Goal: Task Accomplishment & Management: Manage account settings

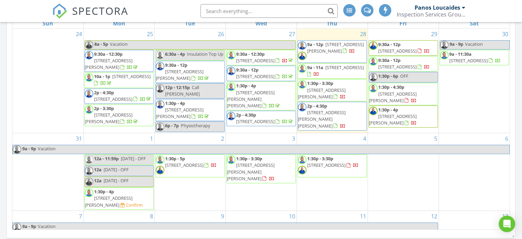
scroll to position [390, 0]
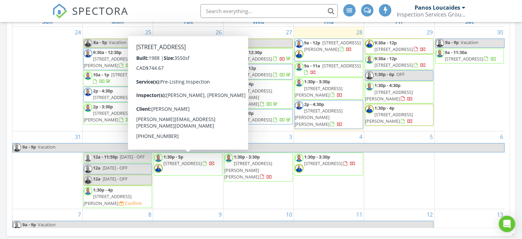
click at [193, 160] on span "179 Strathearn Ave, Richmond Hill L4B 2S7" at bounding box center [182, 163] width 38 height 6
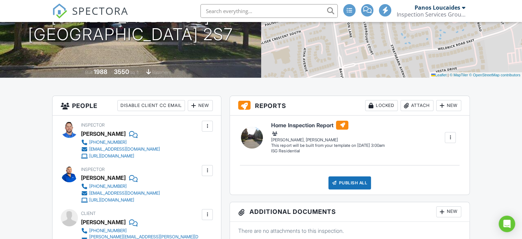
scroll to position [13, 0]
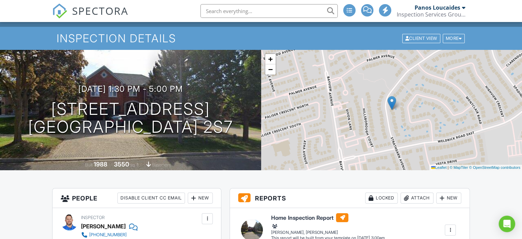
drag, startPoint x: 0, startPoint y: 0, endPoint x: 519, endPoint y: 26, distance: 519.8
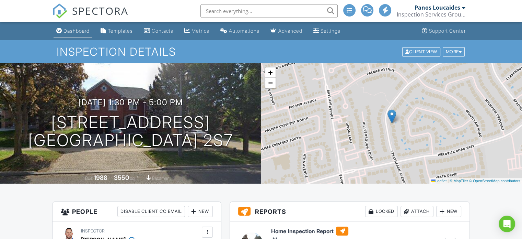
click at [78, 29] on div "Dashboard" at bounding box center [77, 31] width 26 height 6
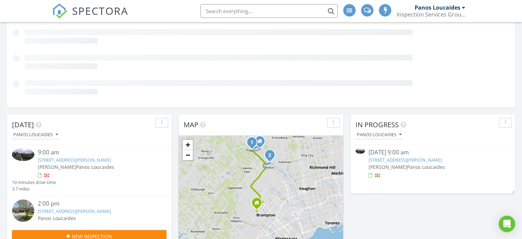
scroll to position [5, 0]
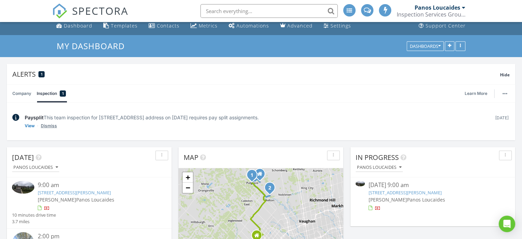
click at [43, 124] on link "Dismiss" at bounding box center [49, 125] width 16 height 7
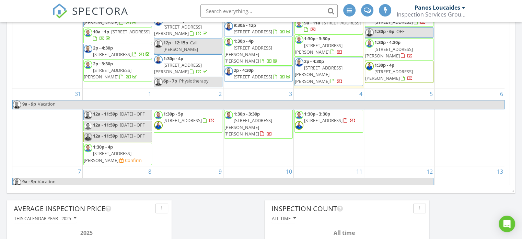
scroll to position [489, 0]
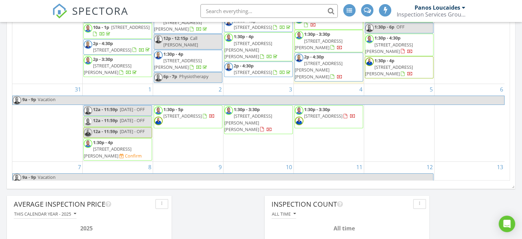
click at [327, 117] on span "72 Lakeshore Rd E, Mississauga L5G 1E1" at bounding box center [323, 116] width 38 height 6
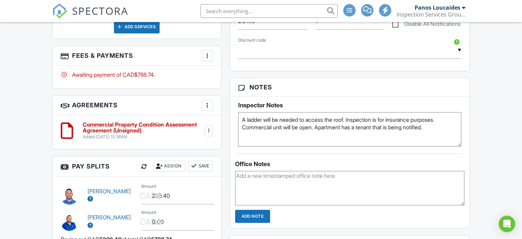
scroll to position [495, 0]
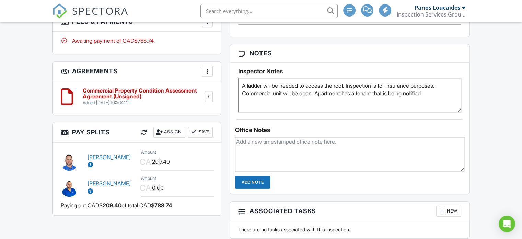
drag, startPoint x: 524, startPoint y: 39, endPoint x: 514, endPoint y: 133, distance: 93.9
click at [514, 133] on html "SPECTORA Panos Loucaides Inspection Services Group Inc Role: Inspector Change R…" at bounding box center [261, 117] width 522 height 1224
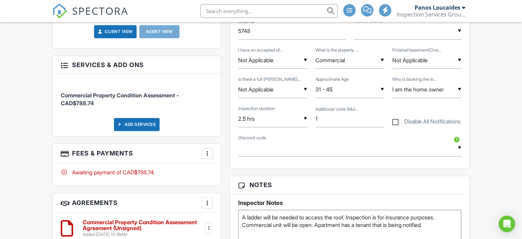
scroll to position [367, 0]
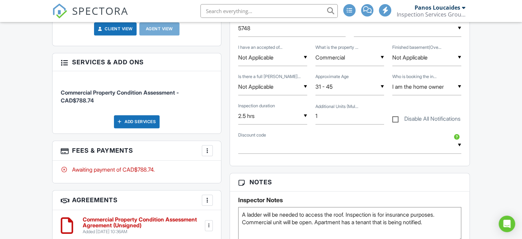
click at [210, 149] on div at bounding box center [207, 150] width 7 height 7
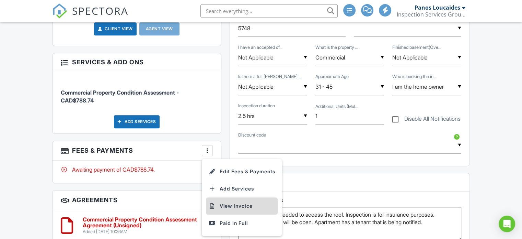
click at [227, 205] on li "View Invoice" at bounding box center [242, 205] width 72 height 17
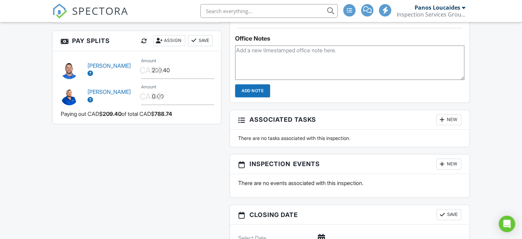
scroll to position [567, 0]
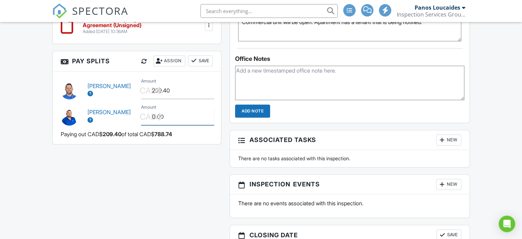
drag, startPoint x: 168, startPoint y: 115, endPoint x: 142, endPoint y: 106, distance: 26.7
click at [143, 113] on div "CAD$ Amount 0.00" at bounding box center [177, 116] width 80 height 17
type input "209.40"
click at [205, 58] on button "Save" at bounding box center [200, 60] width 25 height 11
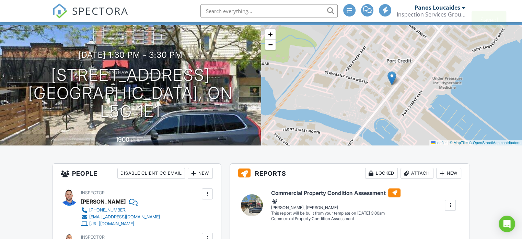
scroll to position [0, 0]
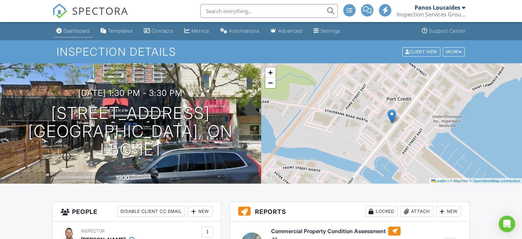
click at [68, 29] on div "Dashboard" at bounding box center [77, 31] width 26 height 6
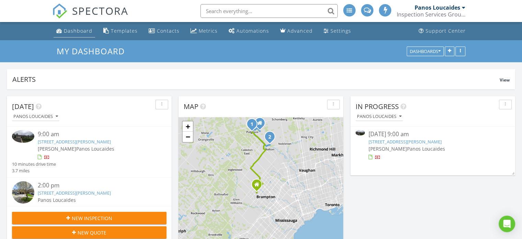
click at [77, 33] on div "Dashboard" at bounding box center [78, 30] width 28 height 7
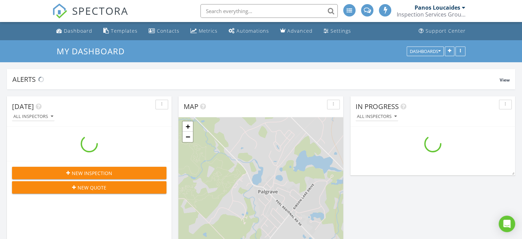
scroll to position [876, 533]
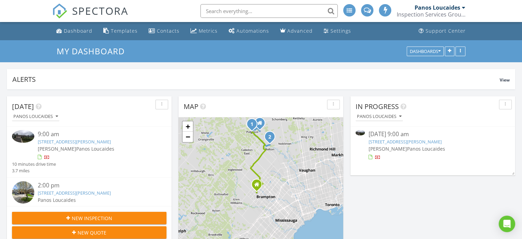
click at [399, 140] on link "13 Dolan Dr, Palgrave, ON L7E 0E1" at bounding box center [404, 141] width 73 height 6
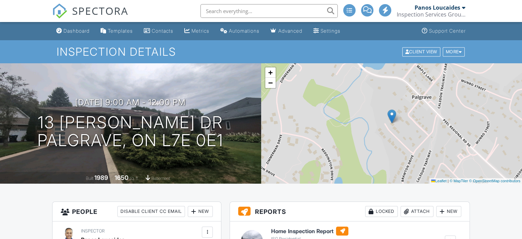
scroll to position [165, 0]
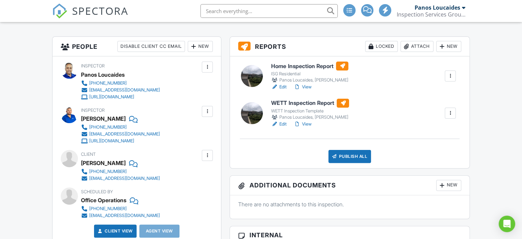
click at [279, 87] on link "Edit" at bounding box center [278, 86] width 15 height 7
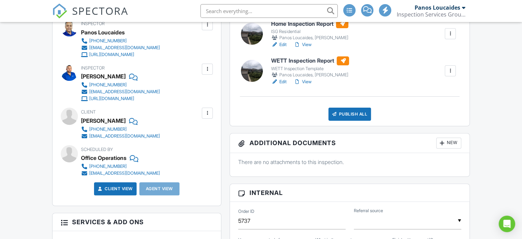
scroll to position [167, 0]
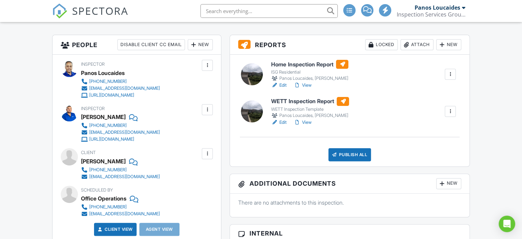
click at [284, 122] on link "Edit" at bounding box center [278, 122] width 15 height 7
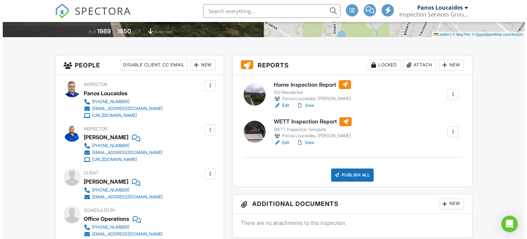
scroll to position [152, 0]
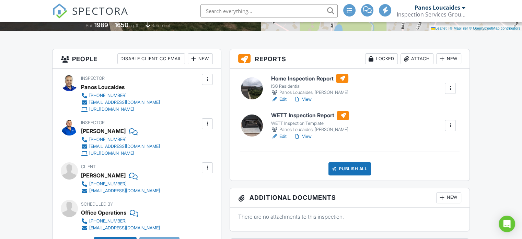
click at [421, 60] on div "Attach" at bounding box center [417, 58] width 33 height 11
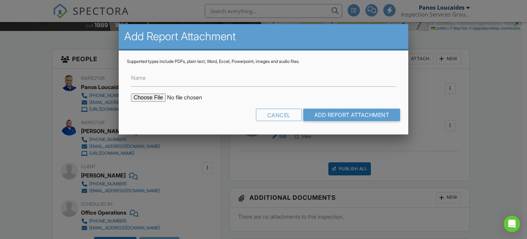
click at [139, 96] on input "file" at bounding box center [189, 97] width 117 height 8
type input "C:\fakepath\Fireplace manual.pdf"
click at [162, 80] on input "Name" at bounding box center [263, 78] width 265 height 17
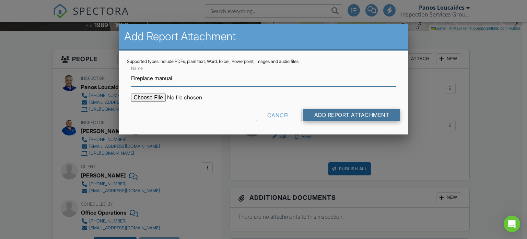
type input "Fireplace manual"
click at [313, 115] on input "Add Report Attachment" at bounding box center [352, 115] width 97 height 12
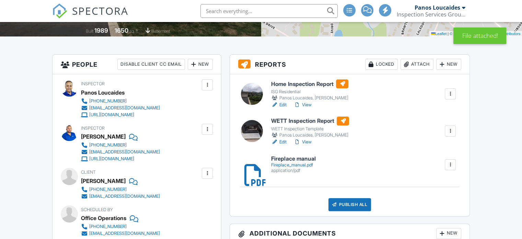
click at [306, 105] on link "View" at bounding box center [303, 104] width 18 height 7
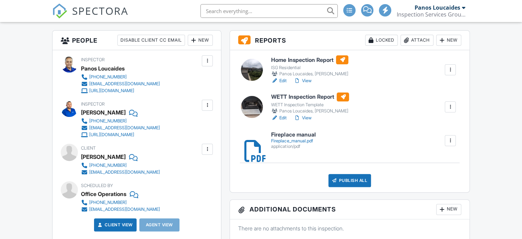
click at [280, 79] on link "Edit" at bounding box center [278, 80] width 15 height 7
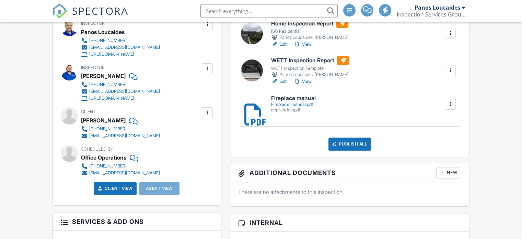
scroll to position [151, 0]
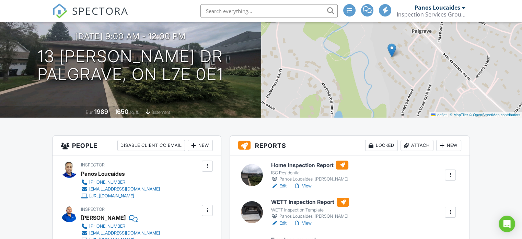
scroll to position [4, 0]
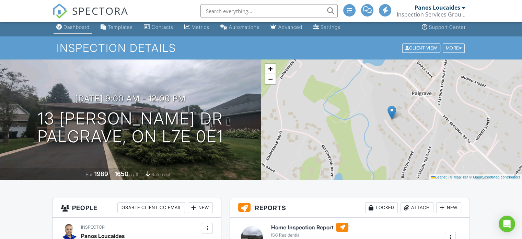
click at [62, 31] on link "Dashboard" at bounding box center [73, 27] width 39 height 13
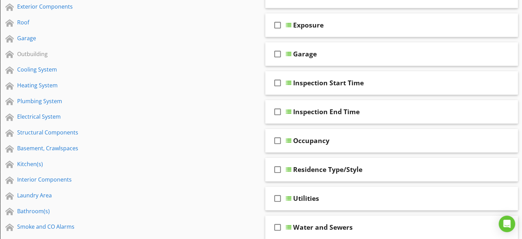
scroll to position [162, 0]
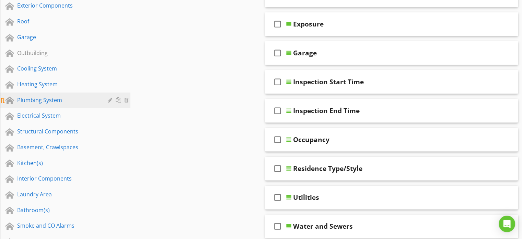
click at [51, 102] on div "Plumbing System" at bounding box center [57, 100] width 81 height 8
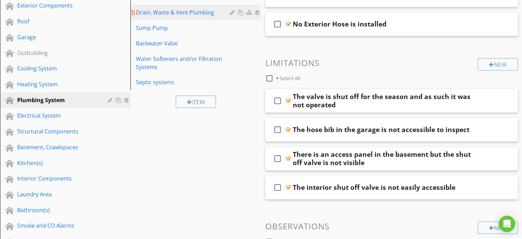
click at [166, 15] on div "Drain, Waste & Vent Plumbing" at bounding box center [184, 12] width 96 height 8
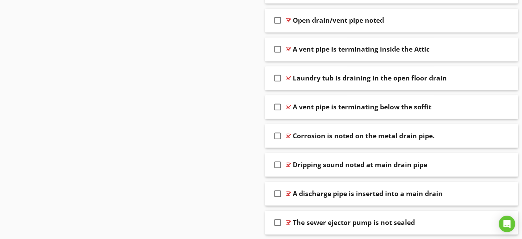
scroll to position [831, 0]
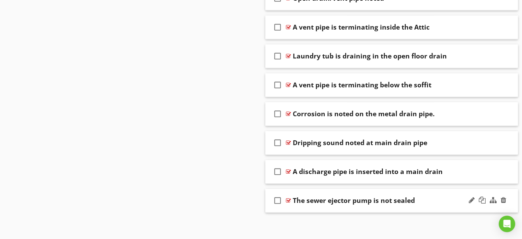
click at [287, 195] on div "check_box_outline_blank The sewer ejector pump is not sealed" at bounding box center [391, 201] width 253 height 24
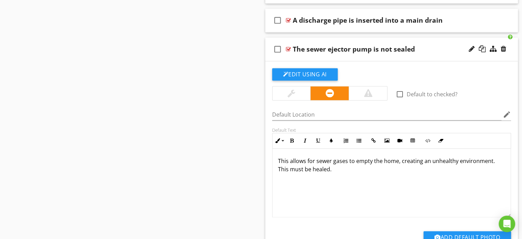
scroll to position [985, 0]
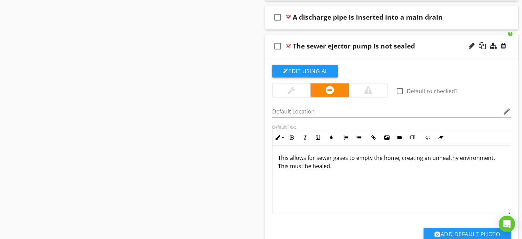
click at [374, 157] on p "This allows for sewer gases to empty the home, creating an unhealthy environmen…" at bounding box center [392, 161] width 228 height 16
click at [314, 167] on p "This allows for sewer gases to enter the home, creating an unhealthy environmen…" at bounding box center [392, 161] width 228 height 16
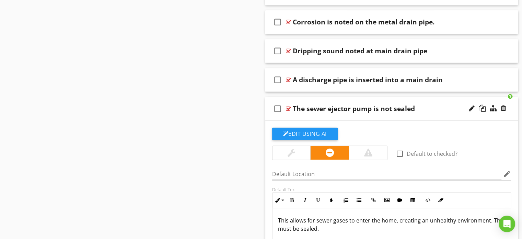
scroll to position [921, 0]
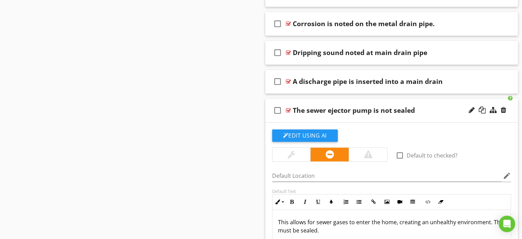
click at [288, 110] on div at bounding box center [288, 109] width 5 height 5
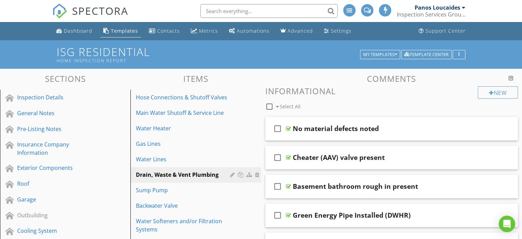
scroll to position [0, 0]
click at [134, 31] on div "Templates" at bounding box center [124, 30] width 27 height 7
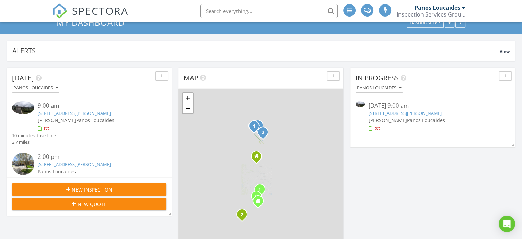
scroll to position [27, 0]
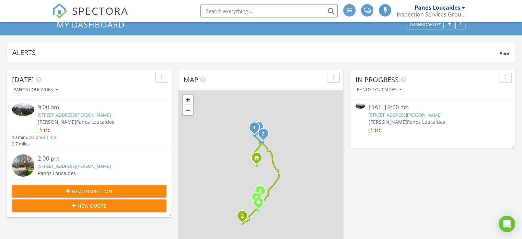
drag, startPoint x: 525, startPoint y: 36, endPoint x: 527, endPoint y: 74, distance: 38.2
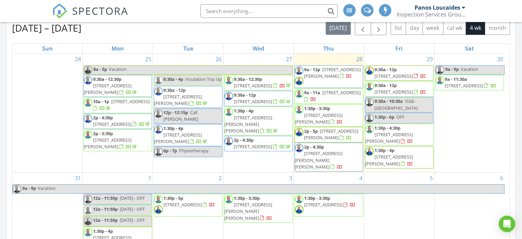
scroll to position [316, 0]
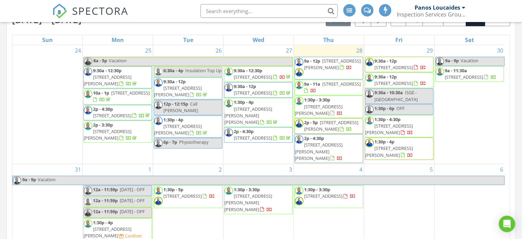
click at [401, 64] on span "[STREET_ADDRESS]" at bounding box center [394, 67] width 38 height 6
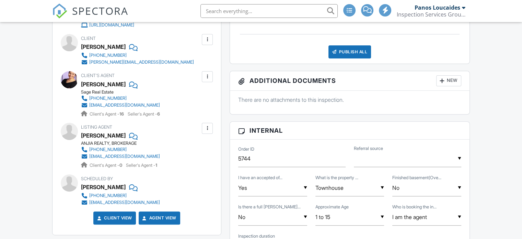
scroll to position [218, 0]
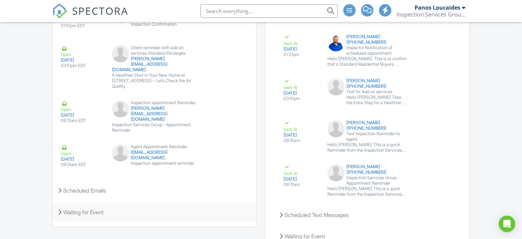
scroll to position [1101, 0]
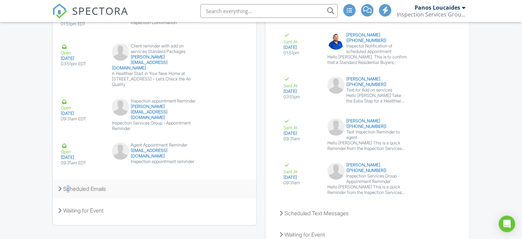
click at [66, 179] on div "Scheduled Emails" at bounding box center [155, 188] width 204 height 19
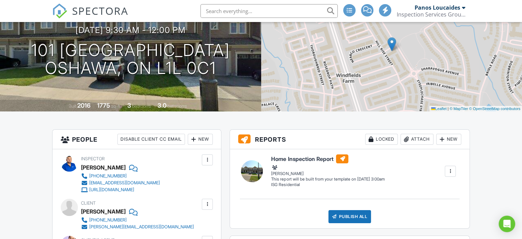
scroll to position [0, 0]
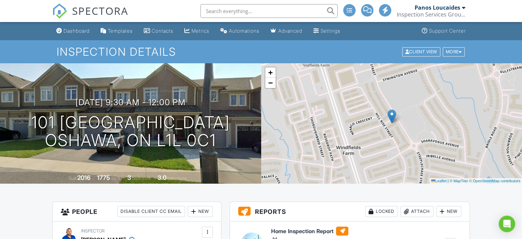
click at [77, 31] on div "Dashboard" at bounding box center [77, 31] width 26 height 6
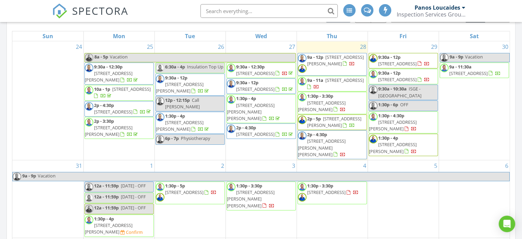
scroll to position [323, 0]
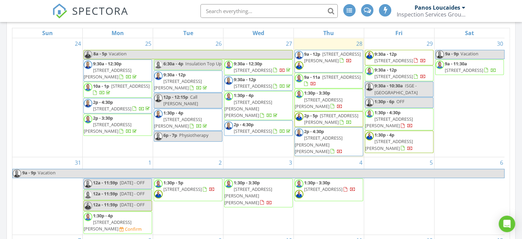
click at [252, 65] on span "9:30a - 12:30p" at bounding box center [248, 63] width 28 height 6
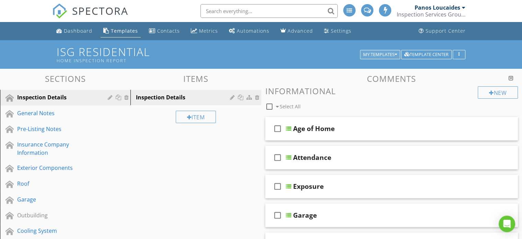
click at [397, 52] on button "My Templates" at bounding box center [380, 55] width 40 height 10
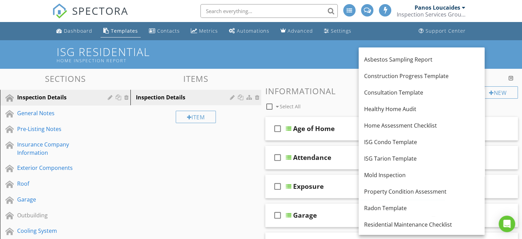
scroll to position [60, 0]
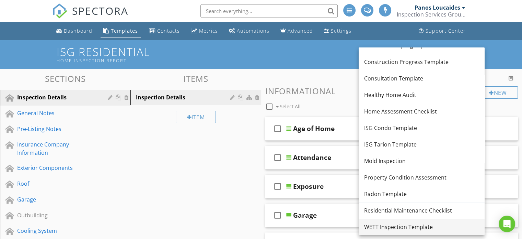
click at [407, 226] on div "WETT Inspection Template" at bounding box center [421, 226] width 115 height 8
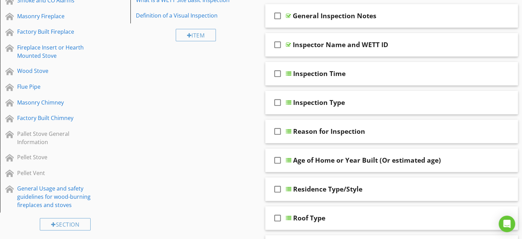
scroll to position [85, 0]
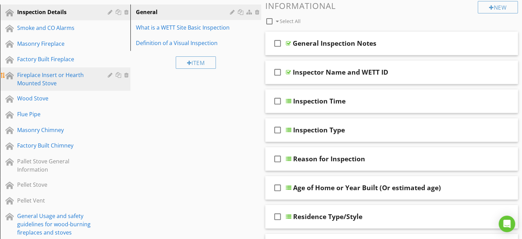
click at [54, 78] on div "Fireplace Insert or Hearth Mounted Stove" at bounding box center [57, 79] width 81 height 16
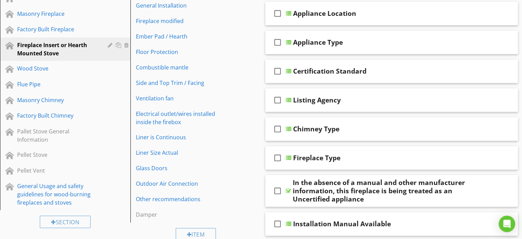
scroll to position [114, 0]
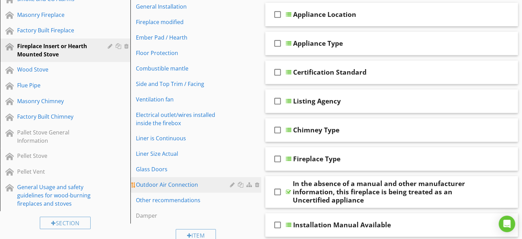
click at [174, 183] on div "Outdoor Air Connection" at bounding box center [184, 184] width 96 height 8
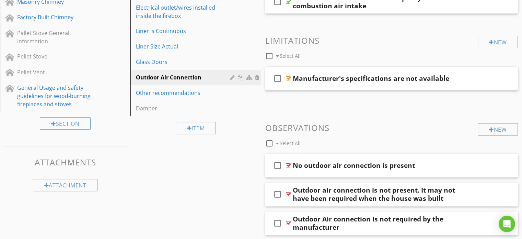
scroll to position [238, 0]
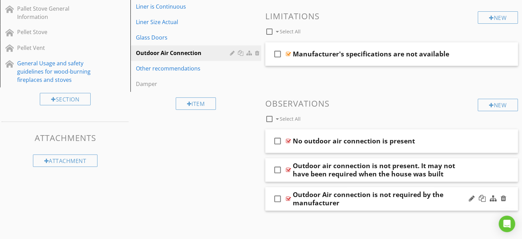
click at [287, 198] on div at bounding box center [288, 198] width 5 height 5
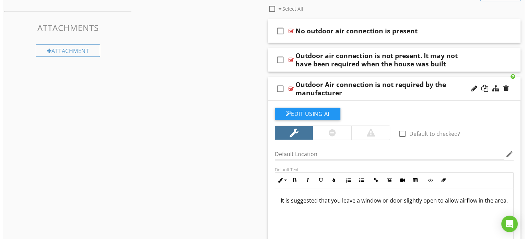
scroll to position [327, 0]
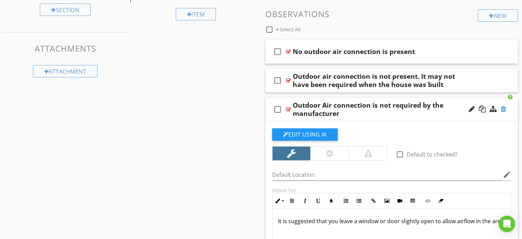
click at [503, 109] on div at bounding box center [503, 108] width 5 height 7
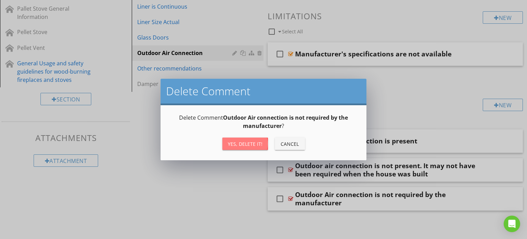
click at [250, 145] on div "Yes, Delete it!" at bounding box center [245, 143] width 35 height 7
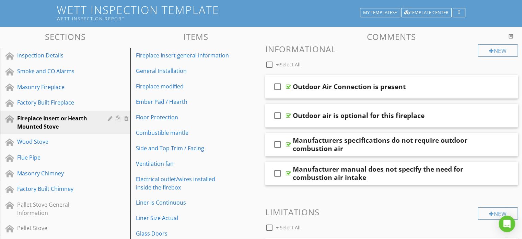
scroll to position [40, 0]
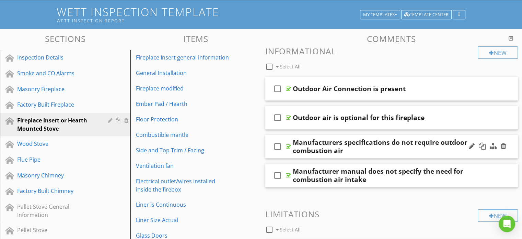
click at [287, 145] on div at bounding box center [288, 146] width 5 height 5
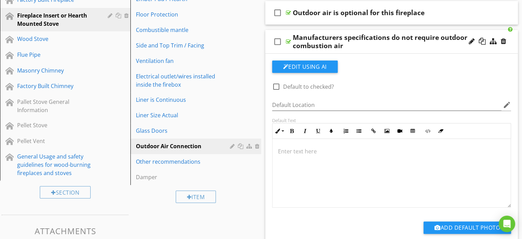
scroll to position [149, 0]
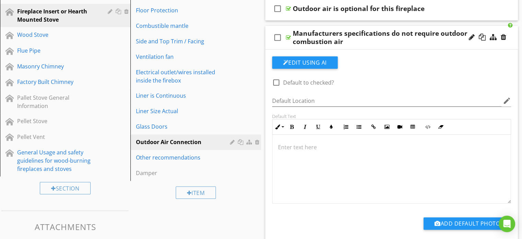
click at [306, 146] on p at bounding box center [392, 147] width 228 height 8
click at [298, 147] on p "To enrich screen reader interactions, please activate Accessibility in Grammarl…" at bounding box center [392, 147] width 228 height 8
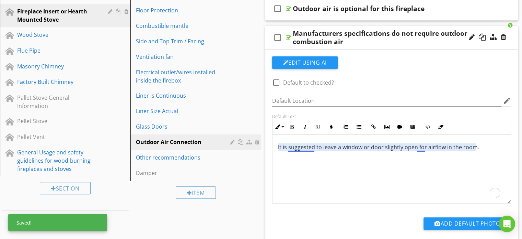
click at [308, 147] on p "It is suggested to leave a window or door slightly open for airflow in the room." at bounding box center [392, 147] width 228 height 8
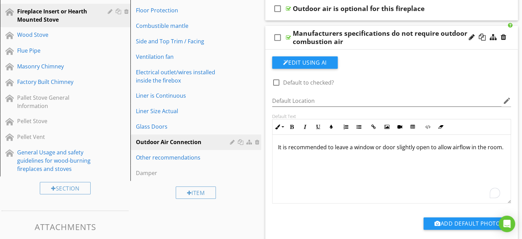
click at [293, 151] on p "It is recommended to leave a window or door slightly open to allow airflow in t…" at bounding box center [392, 147] width 228 height 8
click at [287, 37] on div at bounding box center [288, 37] width 5 height 5
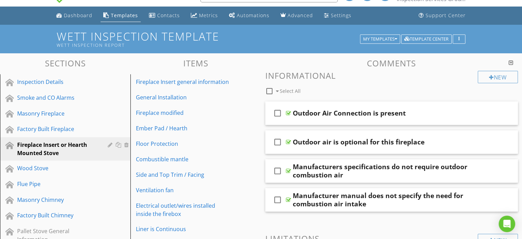
scroll to position [0, 0]
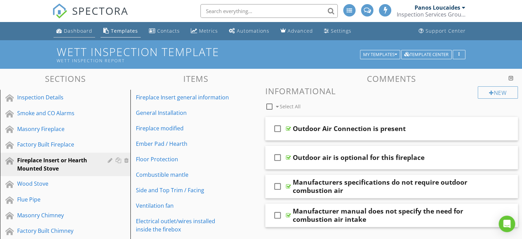
click at [67, 29] on div "Dashboard" at bounding box center [78, 30] width 28 height 7
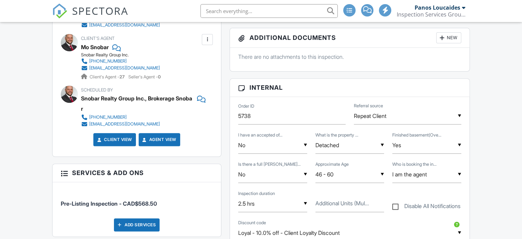
scroll to position [129, 0]
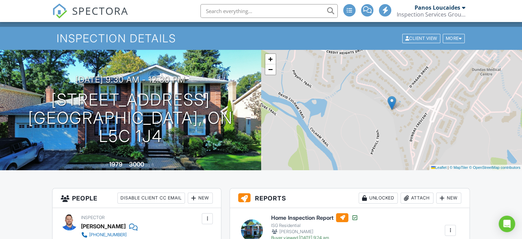
scroll to position [0, 0]
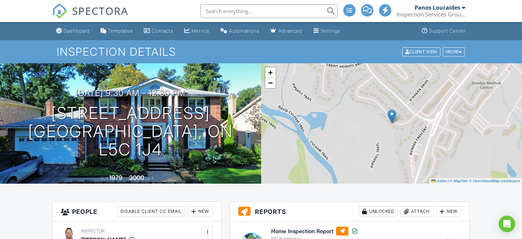
drag, startPoint x: 80, startPoint y: 30, endPoint x: 88, endPoint y: 29, distance: 8.6
click at [80, 29] on div "Dashboard" at bounding box center [77, 31] width 26 height 6
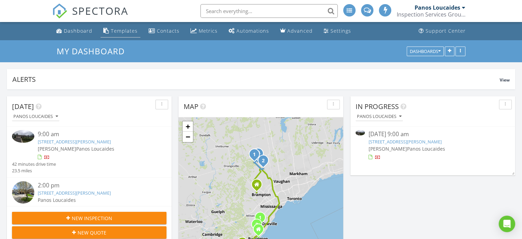
click at [123, 32] on div "Templates" at bounding box center [124, 30] width 27 height 7
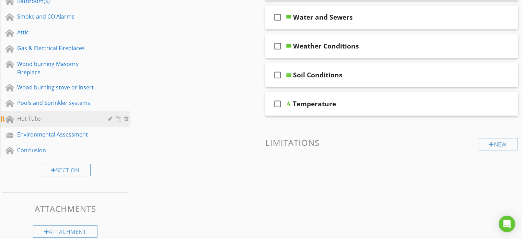
scroll to position [372, 0]
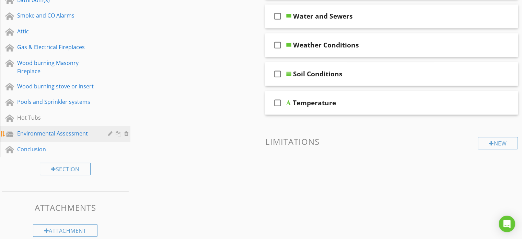
click at [66, 132] on div "Environmental Assessment" at bounding box center [57, 133] width 81 height 8
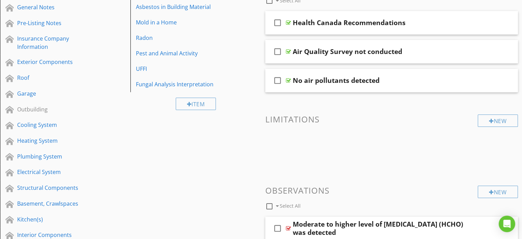
scroll to position [77, 0]
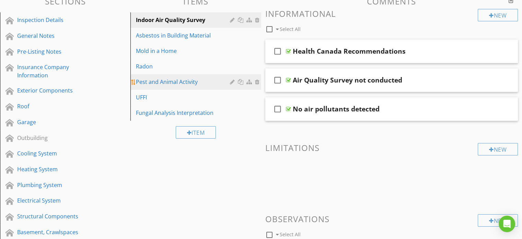
click at [167, 83] on div "Pest and Animal Activity" at bounding box center [184, 82] width 96 height 8
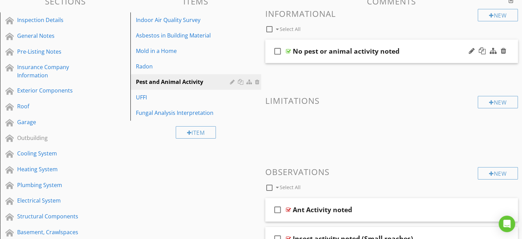
click at [308, 59] on div "check_box_outline_blank No pest or animal activity noted" at bounding box center [391, 51] width 253 height 24
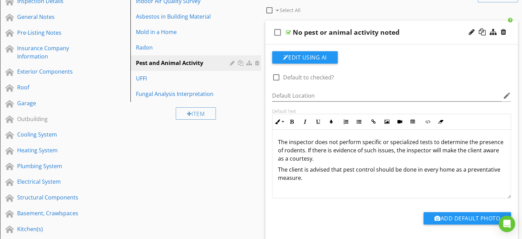
scroll to position [110, 0]
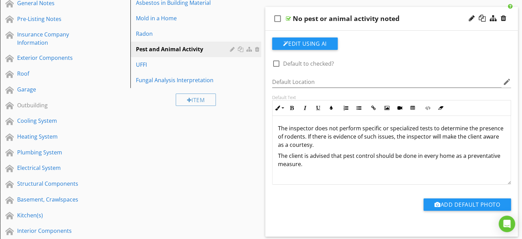
click at [303, 136] on p "The inspector does not perform specific or specialized tests to determine the p…" at bounding box center [392, 136] width 228 height 25
click at [304, 137] on p "The inspector does not perform specific or specialized tests to determine the p…" at bounding box center [392, 136] width 228 height 25
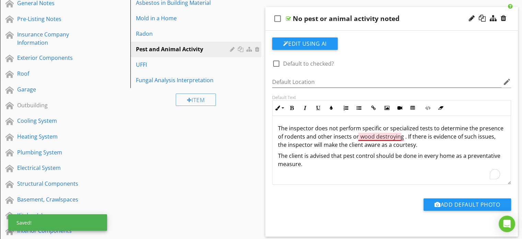
click at [384, 136] on p "The inspector does not perform specific or specialized tests to determine the p…" at bounding box center [392, 136] width 228 height 25
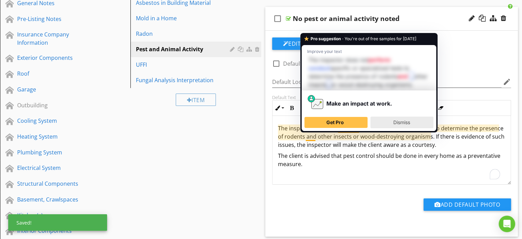
click at [403, 123] on span "Dismiss" at bounding box center [401, 122] width 17 height 6
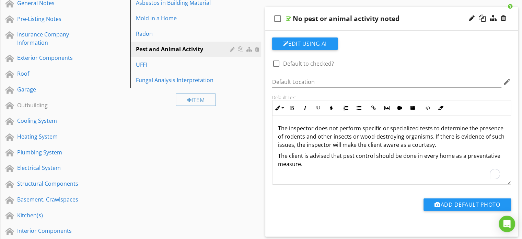
click at [287, 19] on div at bounding box center [288, 18] width 5 height 5
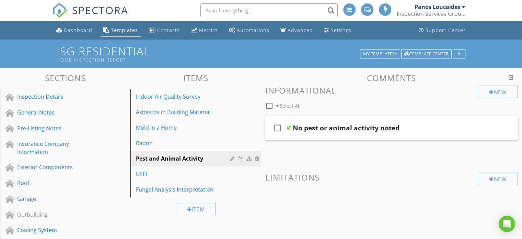
scroll to position [0, 0]
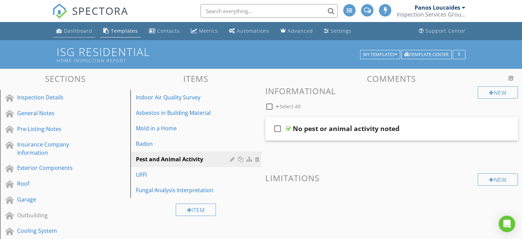
click at [80, 28] on div "Dashboard" at bounding box center [78, 30] width 28 height 7
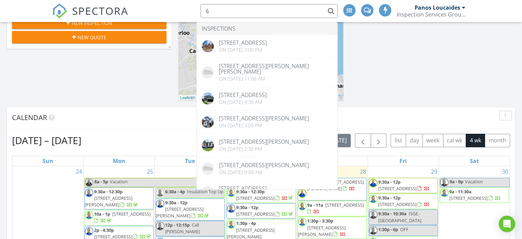
scroll to position [214, 0]
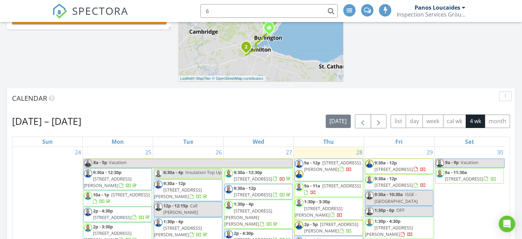
type input "6"
click at [367, 122] on span "button" at bounding box center [363, 121] width 8 height 8
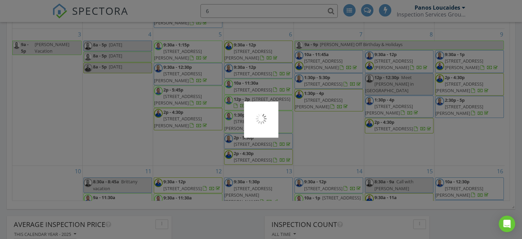
scroll to position [113, 0]
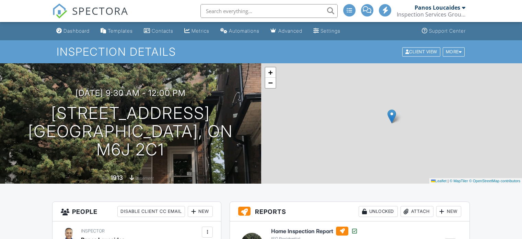
scroll to position [154, 0]
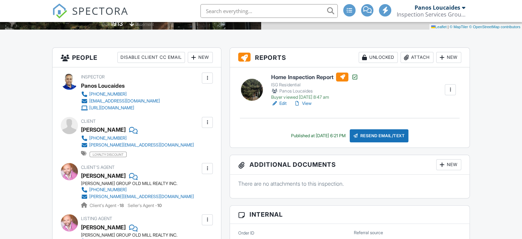
click at [284, 103] on link "Edit" at bounding box center [278, 103] width 15 height 7
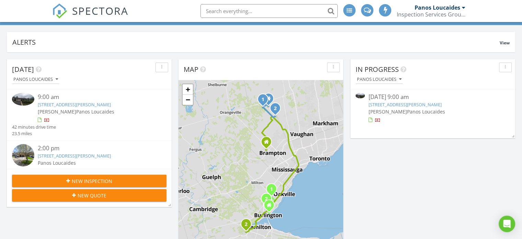
scroll to position [22, 0]
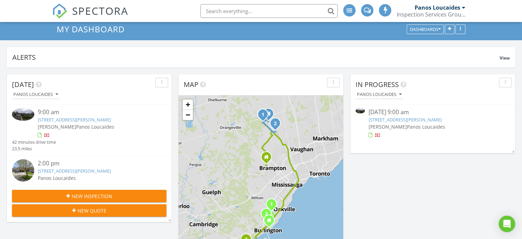
click at [400, 120] on link "13 Dolan Dr, Palgrave, ON L7E 0E1" at bounding box center [404, 119] width 73 height 6
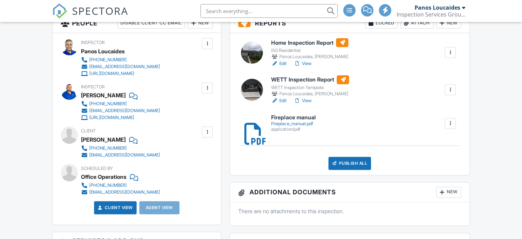
scroll to position [193, 0]
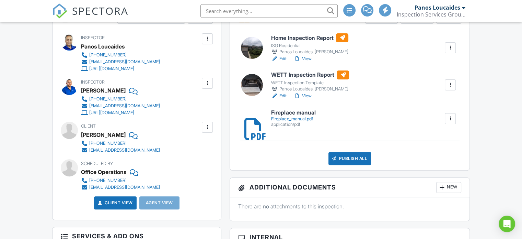
click at [345, 163] on div "Publish All" at bounding box center [350, 158] width 43 height 13
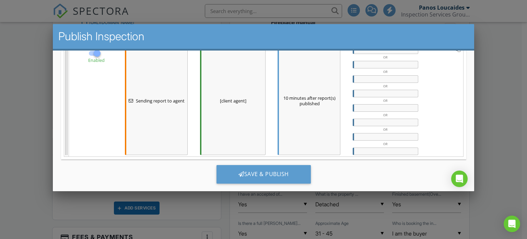
scroll to position [447, 0]
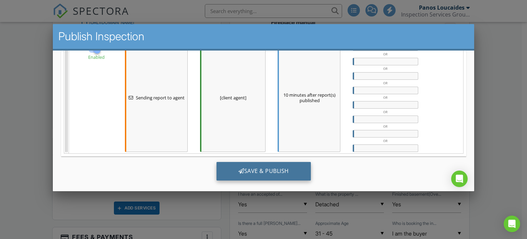
click at [264, 163] on div "Save & Publish" at bounding box center [263, 170] width 94 height 19
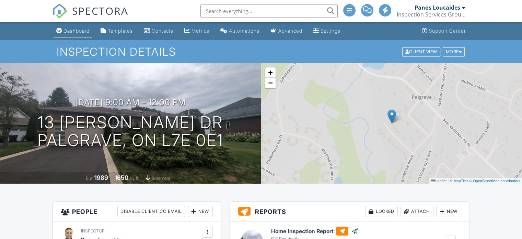
click at [70, 31] on div "Dashboard" at bounding box center [77, 31] width 26 height 6
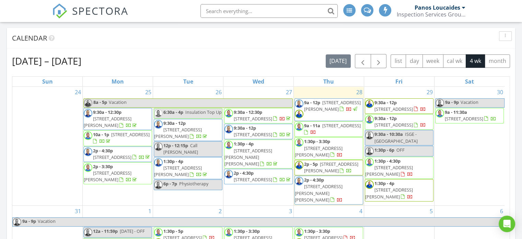
scroll to position [324, 0]
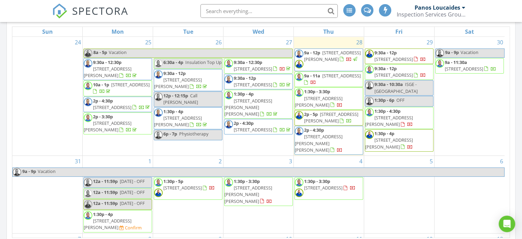
click at [324, 76] on span "2343 Khalsa Gate, Oakville L6M 5R6" at bounding box center [341, 75] width 38 height 6
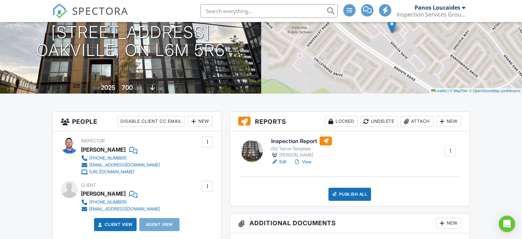
scroll to position [56, 0]
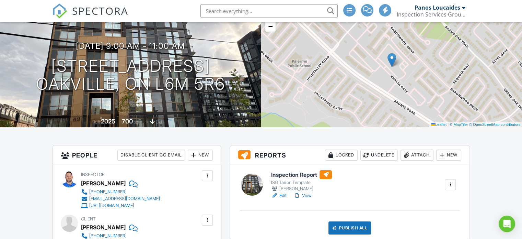
drag, startPoint x: 524, startPoint y: 41, endPoint x: 527, endPoint y: 49, distance: 9.0
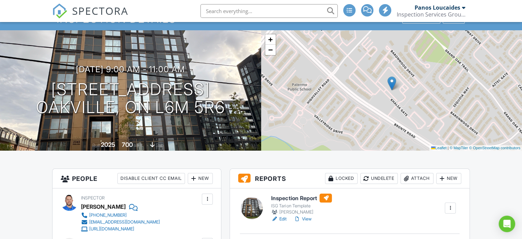
scroll to position [0, 0]
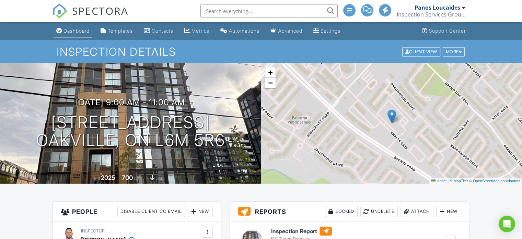
click at [68, 30] on div "Dashboard" at bounding box center [77, 31] width 26 height 6
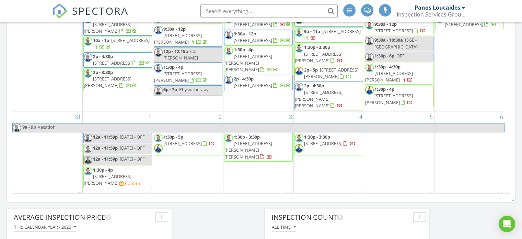
scroll to position [443, 0]
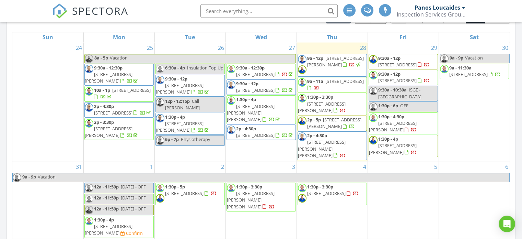
scroll to position [302, 0]
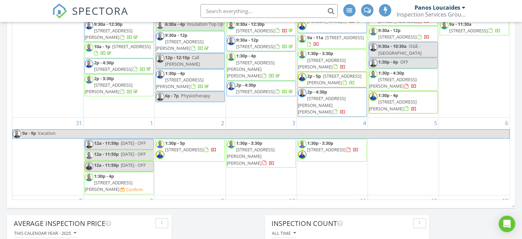
scroll to position [386, 0]
